Goal: Information Seeking & Learning: Learn about a topic

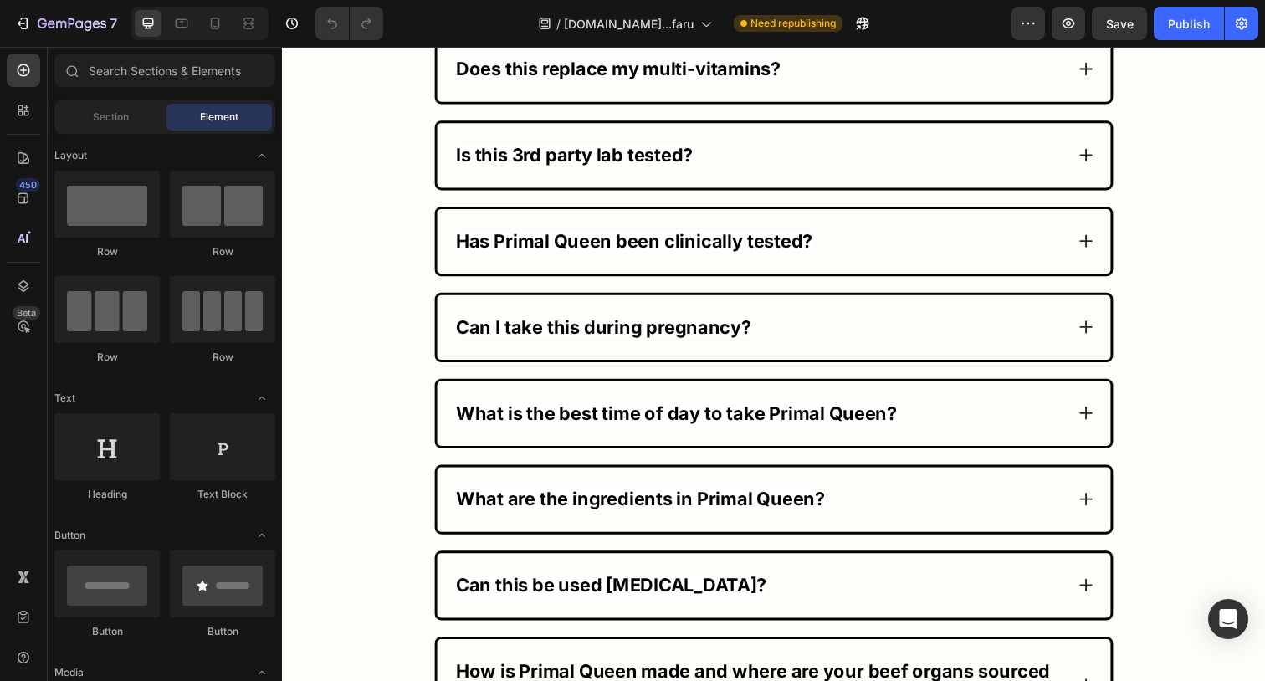
scroll to position [9882, 0]
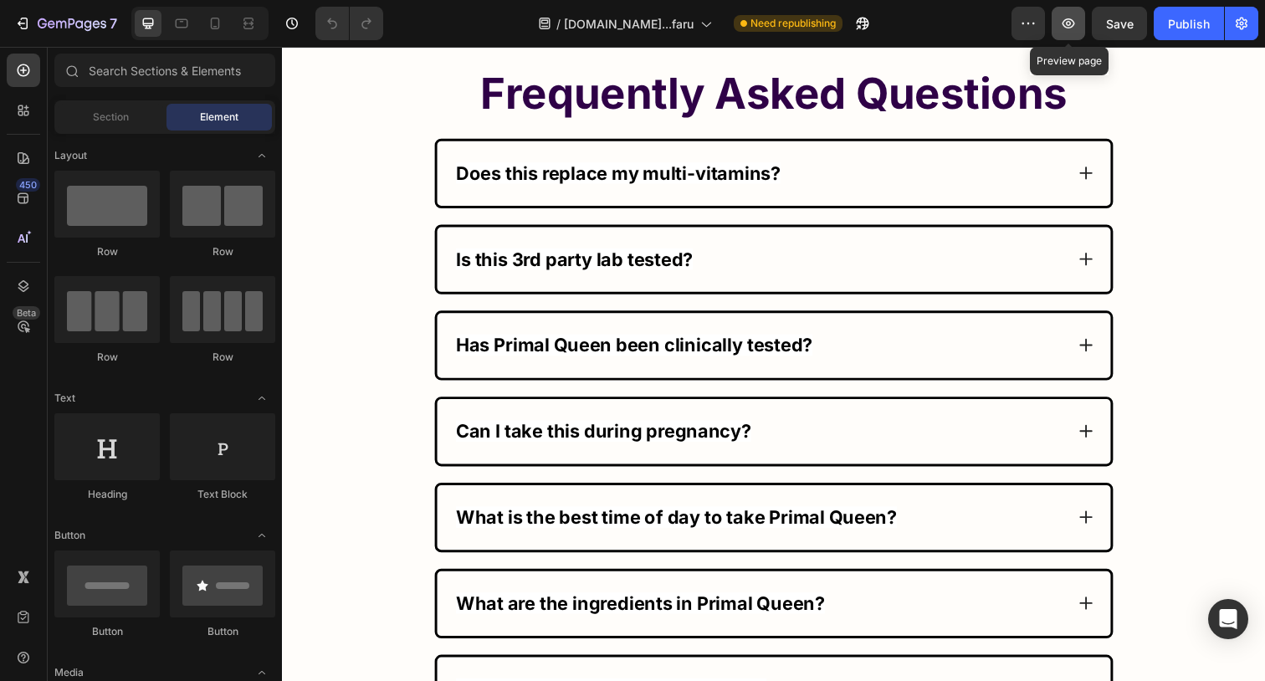
click at [1057, 18] on button "button" at bounding box center [1068, 23] width 33 height 33
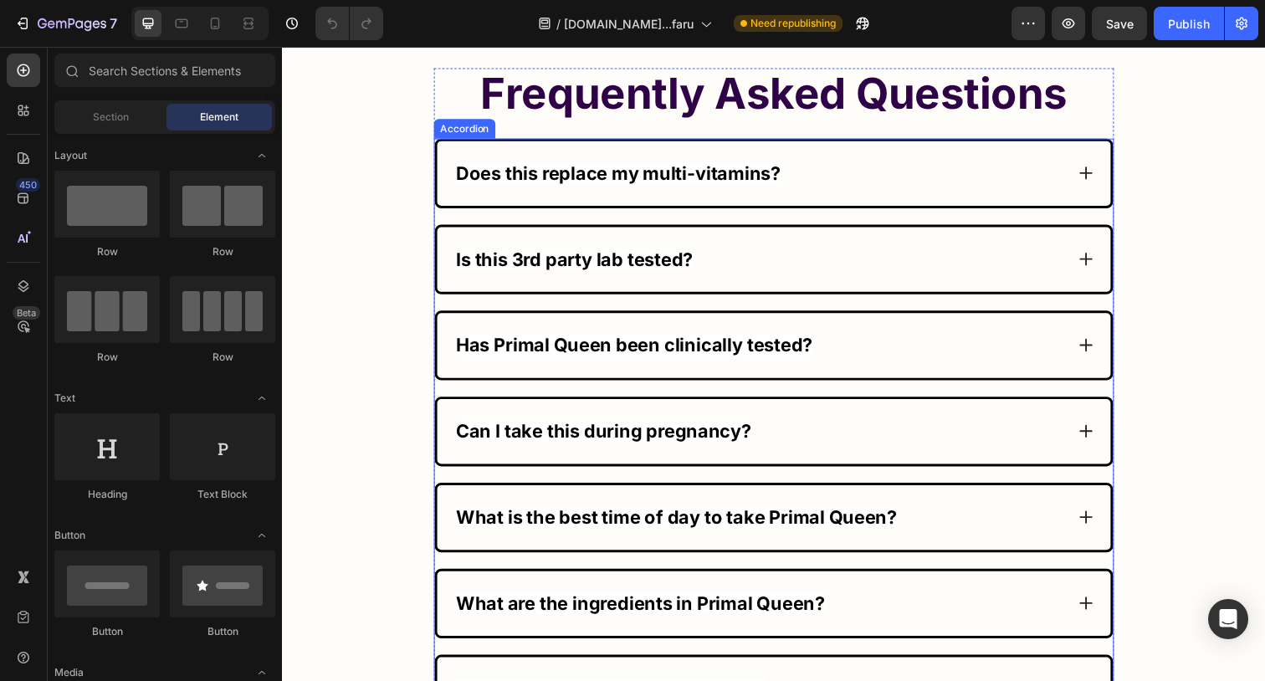
click at [484, 187] on strong "Does this replace my multi-vitamins?" at bounding box center [624, 176] width 331 height 22
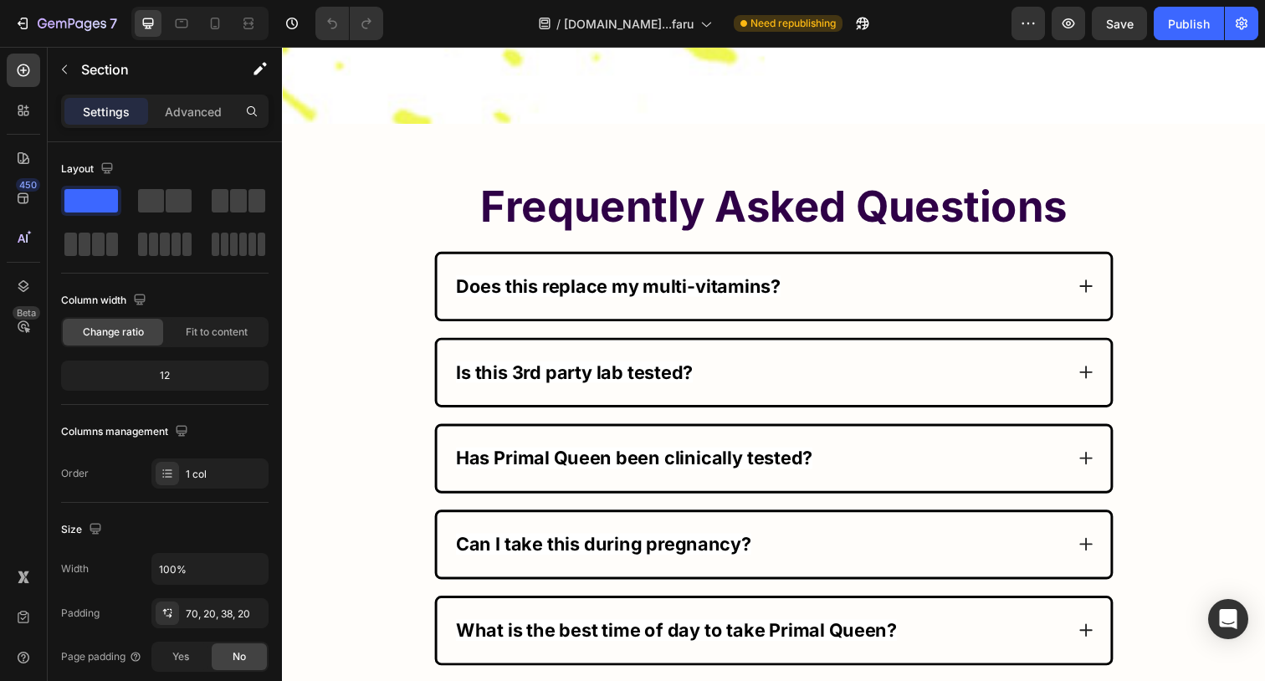
scroll to position [9508, 0]
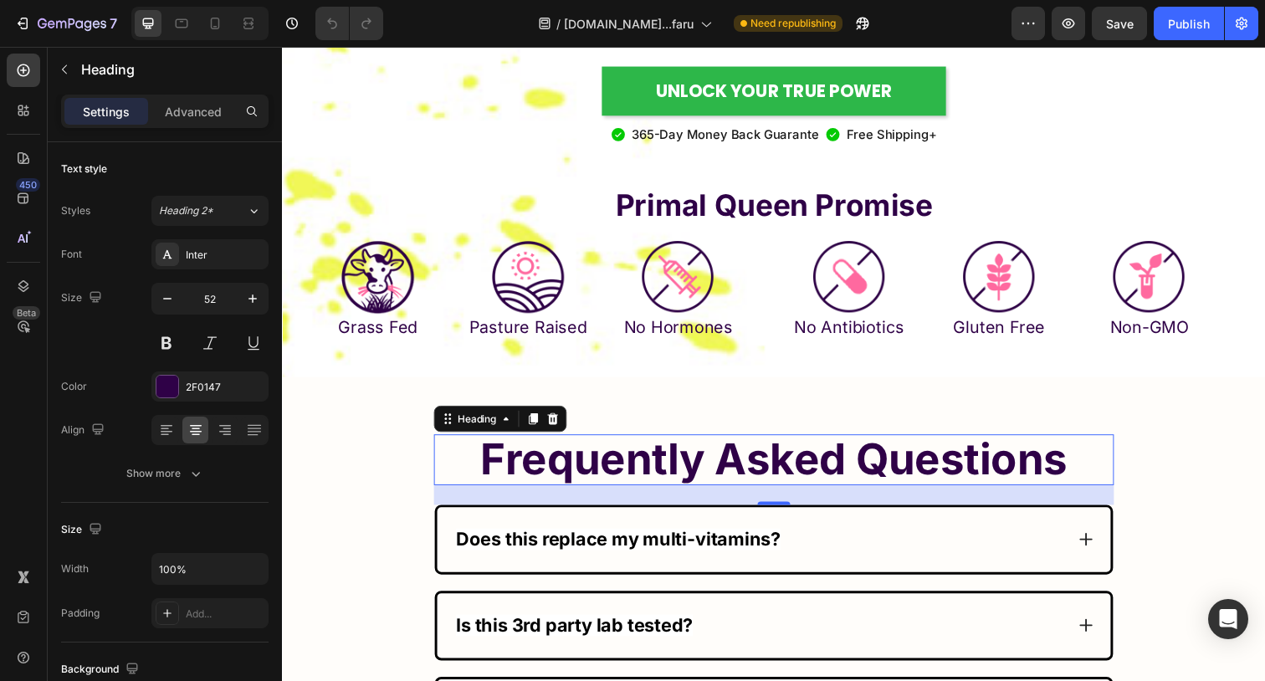
click at [1017, 475] on strong "Frequently Asked Questions" at bounding box center [783, 468] width 599 height 53
click at [472, 425] on div "Heading" at bounding box center [481, 426] width 46 height 15
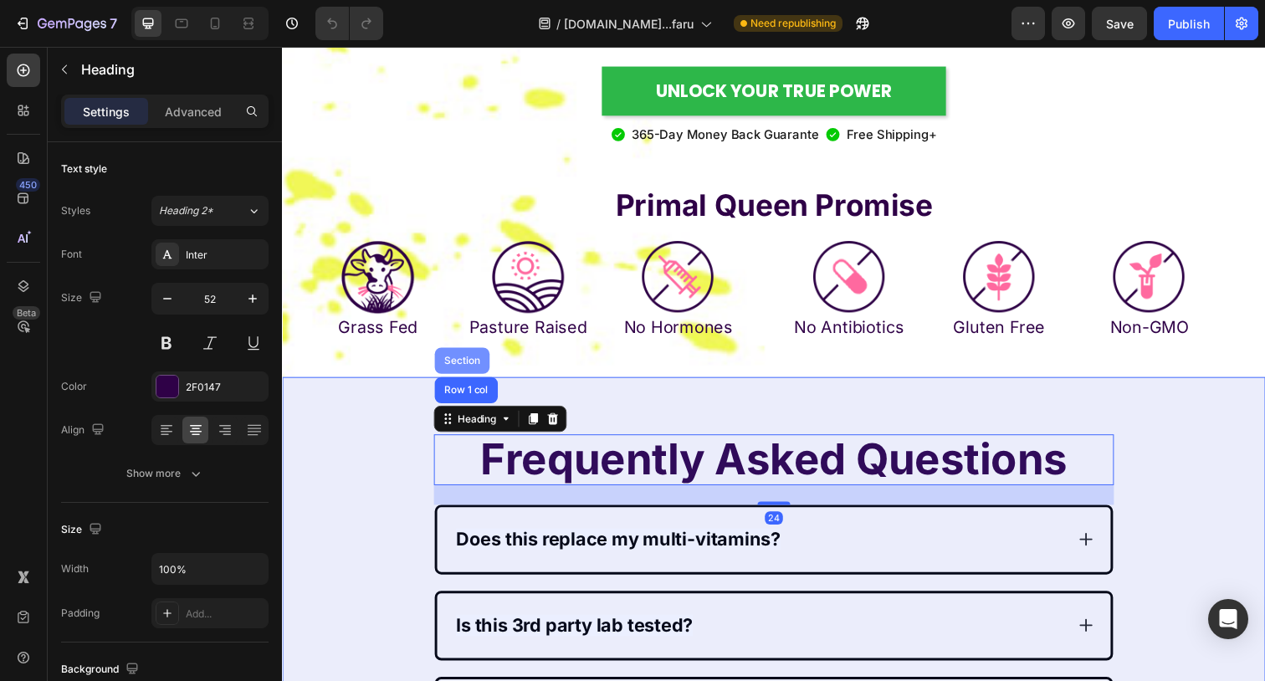
click at [469, 366] on div "Section" at bounding box center [465, 367] width 43 height 10
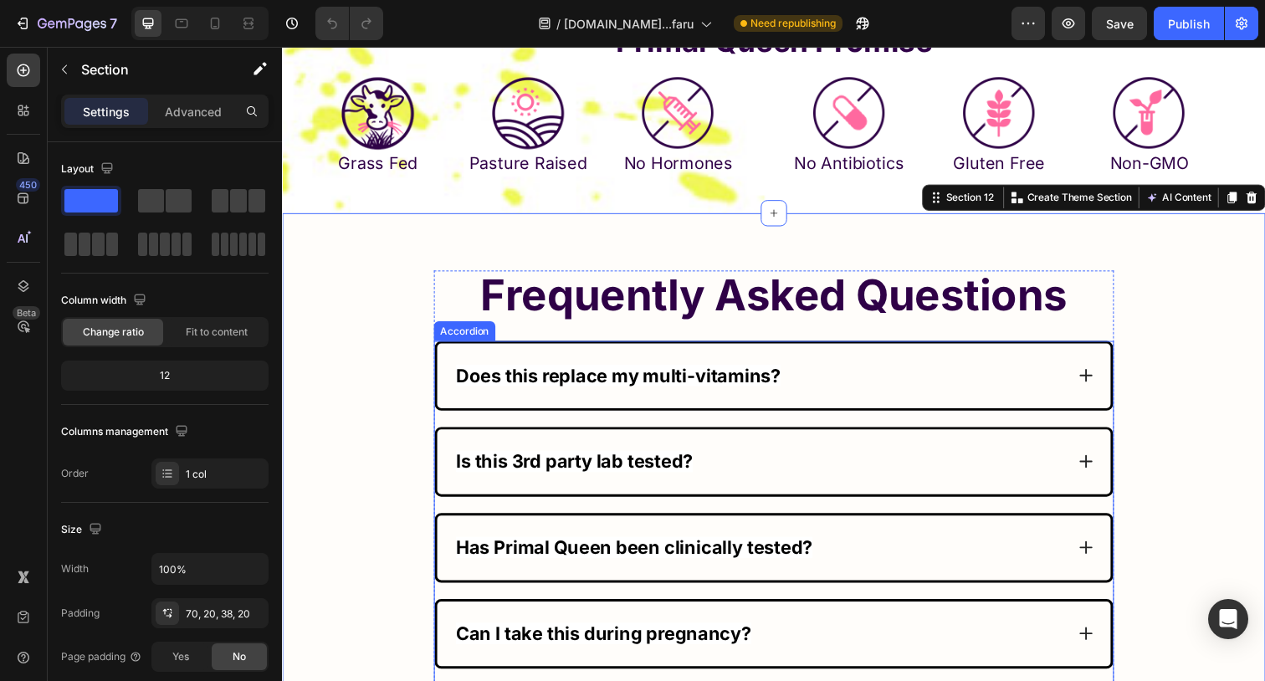
scroll to position [9647, 0]
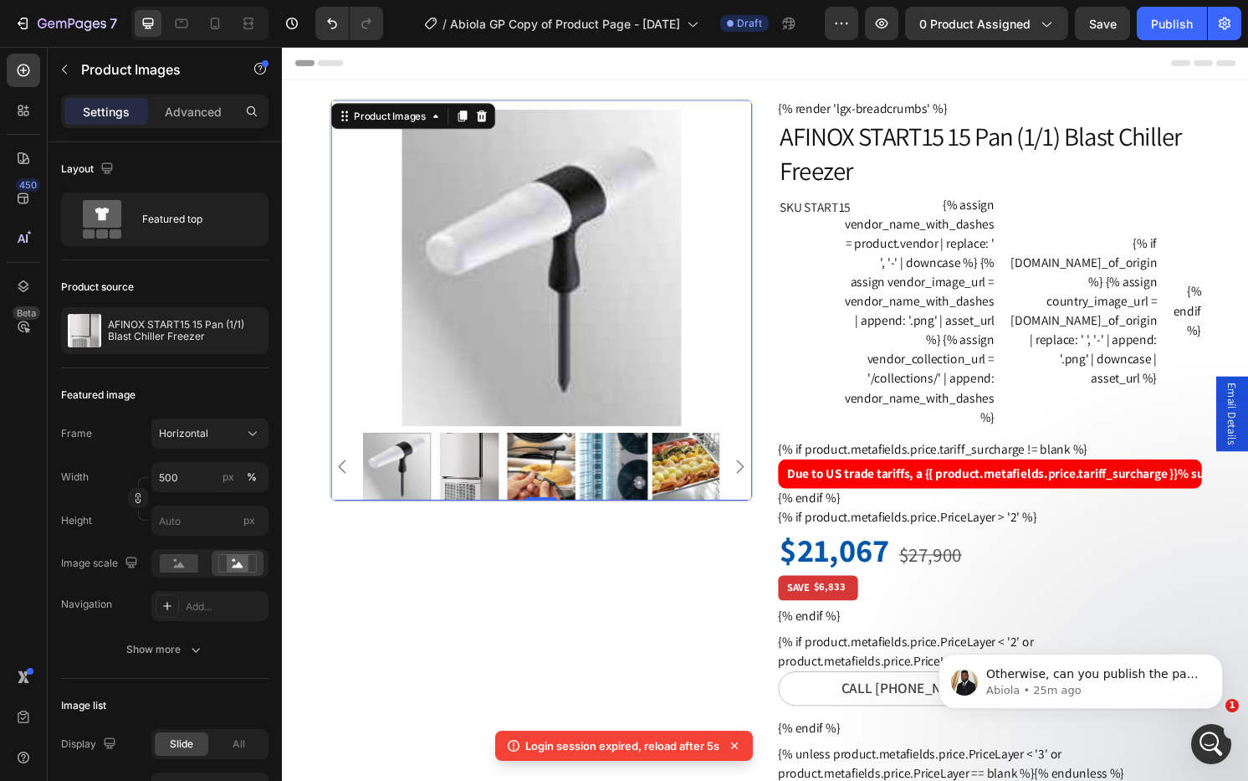
scroll to position [215, 0]
